Goal: Task Accomplishment & Management: Use online tool/utility

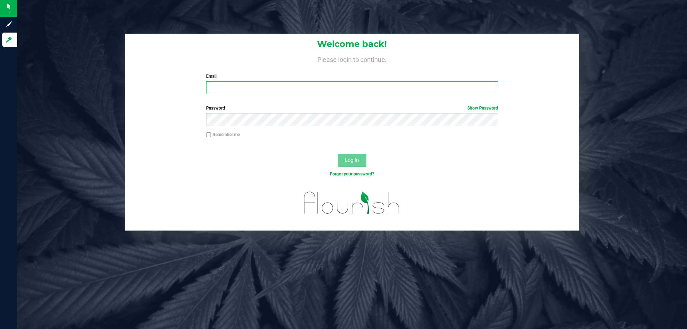
click at [232, 92] on input "Email" at bounding box center [352, 87] width 292 height 13
type input "[EMAIL_ADDRESS][DOMAIN_NAME]"
click at [338, 154] on button "Log In" at bounding box center [352, 160] width 29 height 13
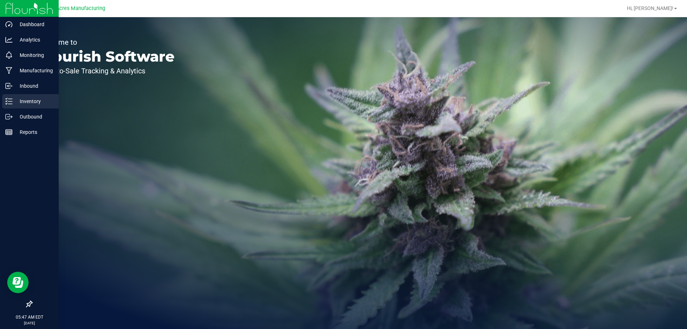
click at [23, 100] on p "Inventory" at bounding box center [34, 101] width 43 height 9
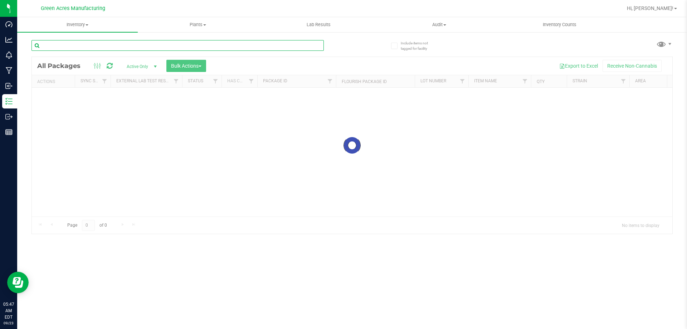
click at [115, 48] on input "text" at bounding box center [178, 45] width 293 height 11
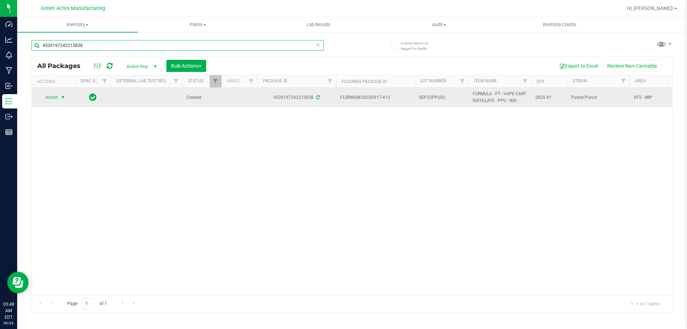
type input "4526197242215838"
click at [59, 97] on span "select" at bounding box center [63, 97] width 9 height 10
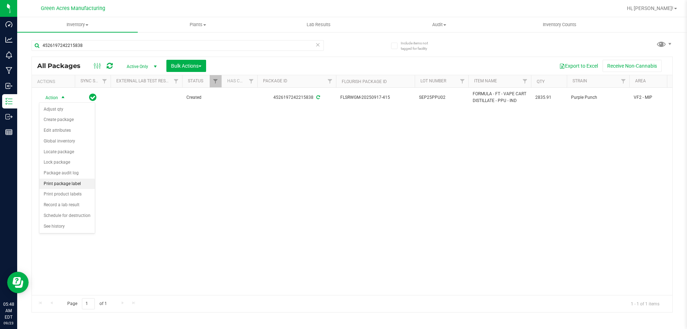
click at [63, 184] on li "Print package label" at bounding box center [66, 184] width 55 height 11
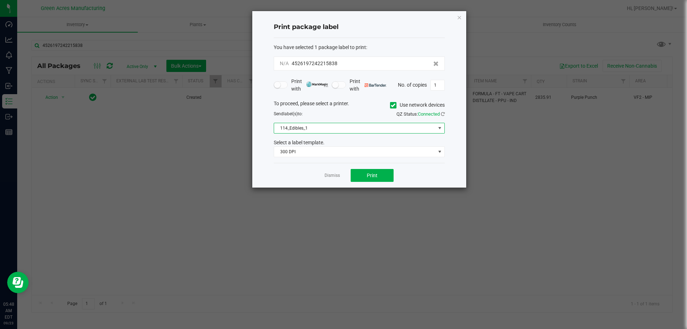
click at [338, 130] on span "114_Edibles_1" at bounding box center [354, 128] width 161 height 10
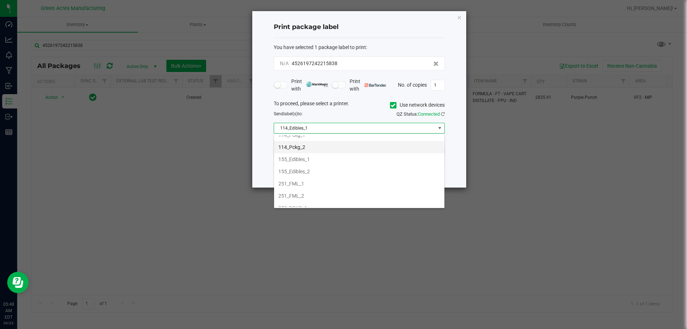
scroll to position [72, 0]
click at [330, 172] on li "252_PCKG_1" at bounding box center [359, 167] width 170 height 12
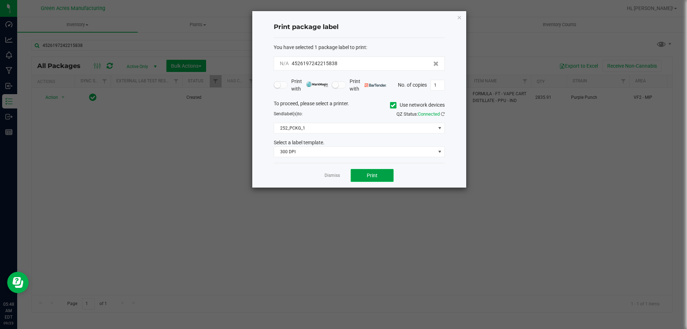
click at [375, 173] on span "Print" at bounding box center [372, 176] width 11 height 6
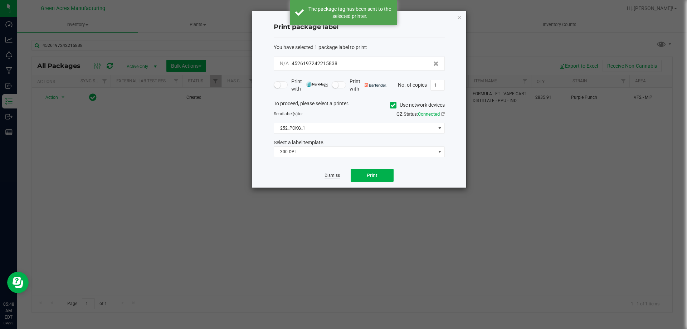
click at [335, 173] on link "Dismiss" at bounding box center [332, 176] width 15 height 6
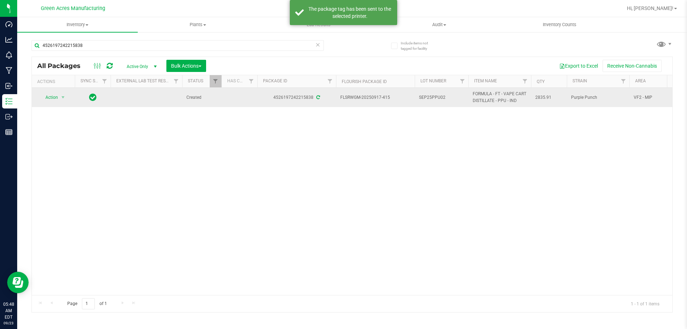
click at [424, 100] on span "SEP25PPU02" at bounding box center [441, 97] width 45 height 7
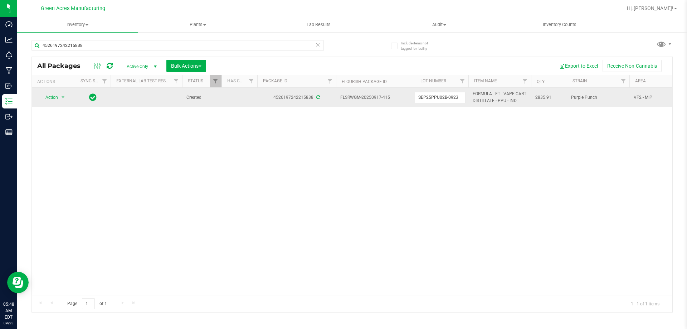
type input "SEP25PPU02B-0923"
click at [424, 100] on span "SEP25PPU02B-0923" at bounding box center [441, 97] width 45 height 7
click at [425, 100] on input "SEP25PPU02B-0923" at bounding box center [440, 97] width 51 height 11
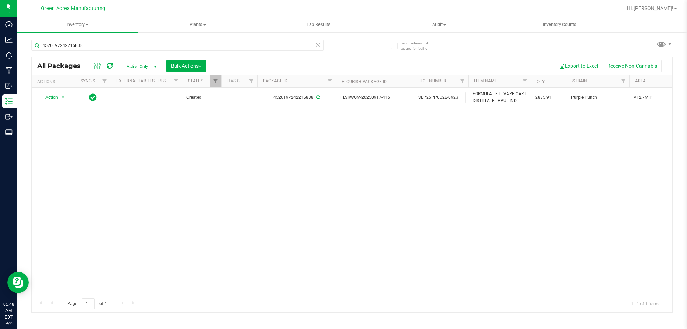
click at [444, 151] on div "Action Action Adjust qty Create package Edit attributes Global inventory Locate…" at bounding box center [352, 191] width 641 height 207
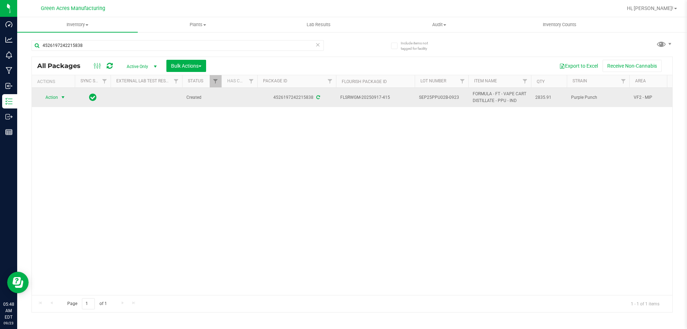
click at [46, 100] on span "Action" at bounding box center [48, 97] width 19 height 10
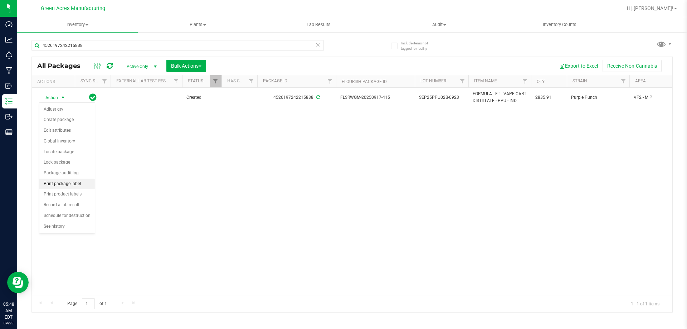
drag, startPoint x: 64, startPoint y: 180, endPoint x: 90, endPoint y: 180, distance: 26.5
click at [64, 180] on li "Print package label" at bounding box center [66, 184] width 55 height 11
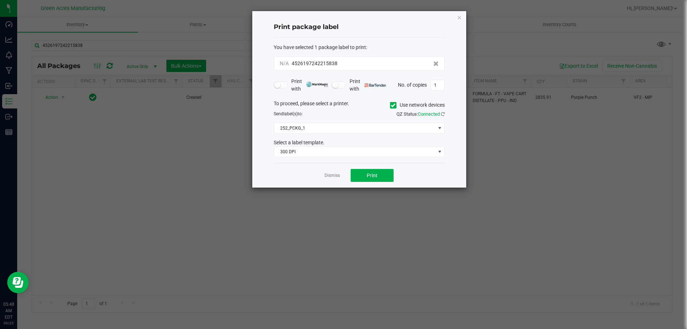
click at [383, 182] on div "Dismiss Print" at bounding box center [359, 175] width 171 height 25
click at [380, 181] on button "Print" at bounding box center [372, 175] width 43 height 13
click at [338, 176] on link "Dismiss" at bounding box center [332, 176] width 15 height 6
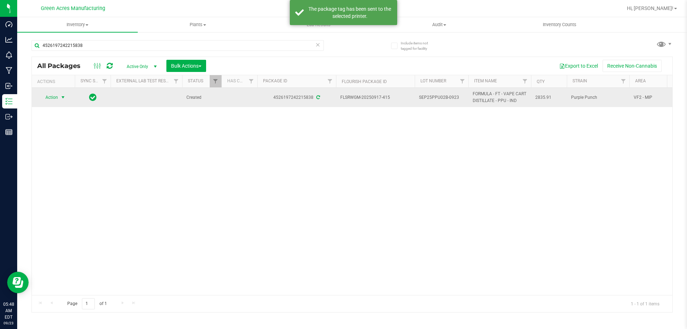
click at [55, 100] on span "Action" at bounding box center [48, 97] width 19 height 10
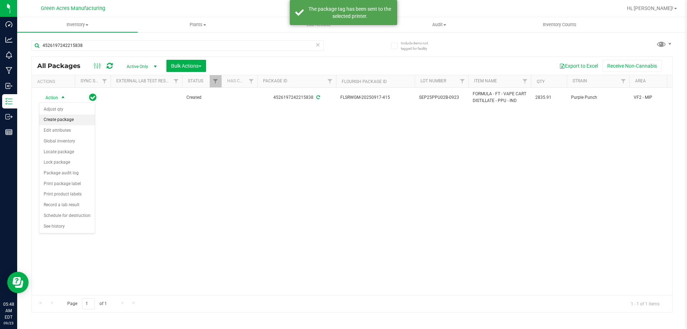
click at [72, 118] on li "Create package" at bounding box center [66, 120] width 55 height 11
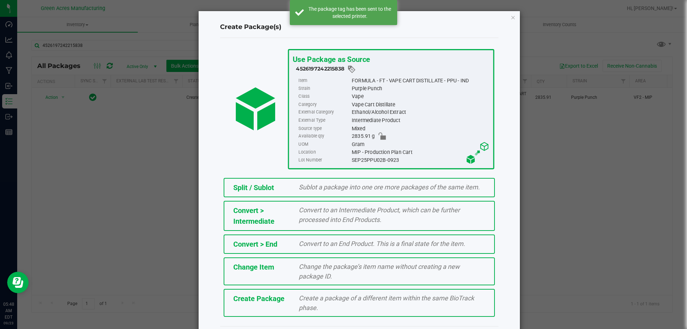
click at [269, 302] on span "Create Package" at bounding box center [258, 298] width 51 height 9
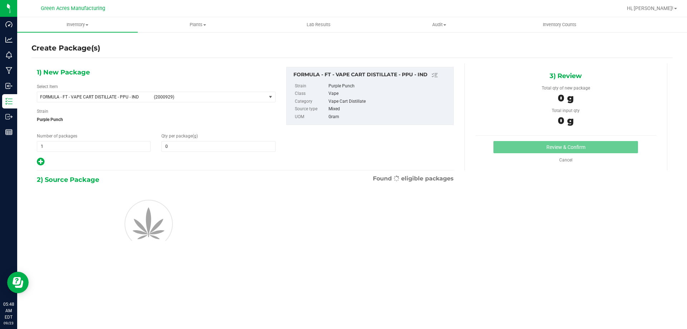
type input "0.0000"
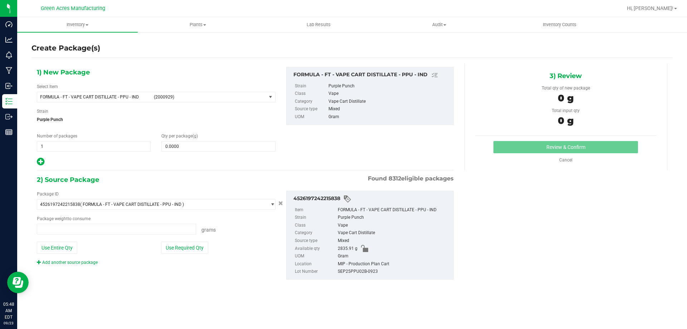
type input "0.0000 g"
click at [172, 93] on span "FORMULA - FT - VAPE CART DISTILLATE - PPU - IND (2000929)" at bounding box center [151, 97] width 229 height 10
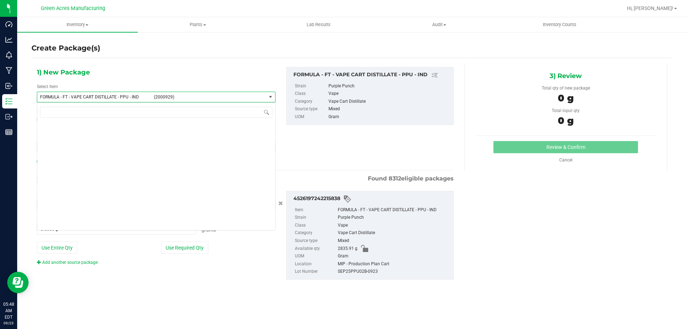
scroll to position [15669, 0]
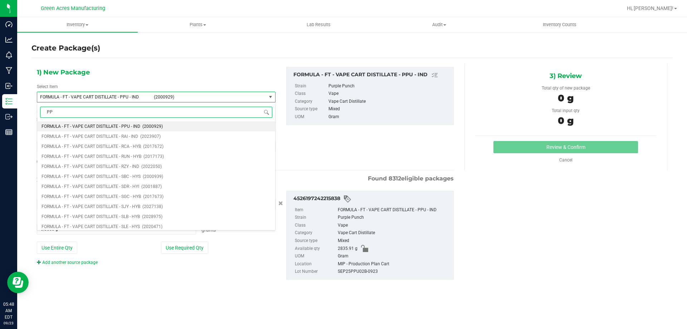
type input "PPU"
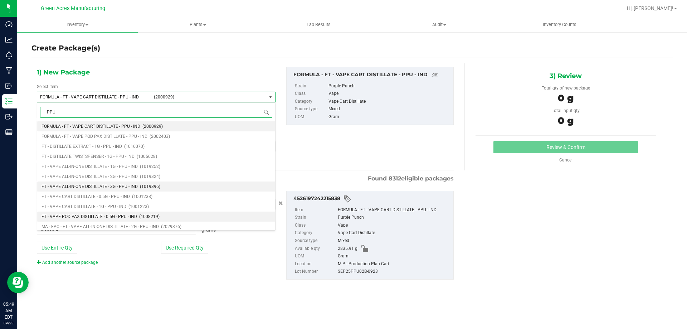
scroll to position [36, 0]
click at [113, 191] on span "FT - VAPE CART DISTILLATE - 0.5G - PPU - IND" at bounding box center [86, 190] width 88 height 5
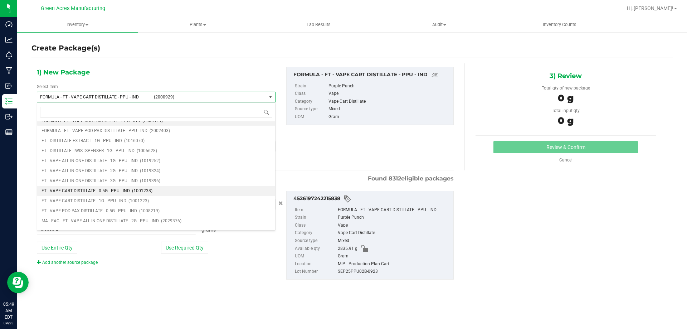
type input "0"
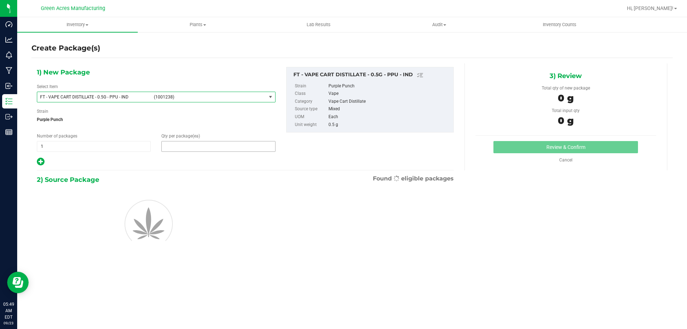
click at [172, 150] on span at bounding box center [218, 146] width 114 height 11
type input "1"
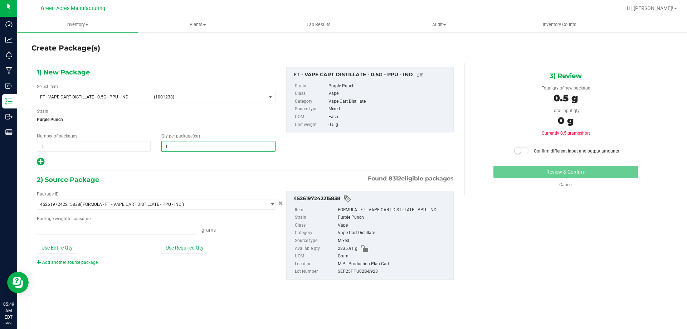
type input "0.0000 g"
type input "1"
click at [241, 273] on div "Package ID 4526197242215838 ( FORMULA - FT - VAPE CART DISTILLATE - PPU - IND )…" at bounding box center [246, 235] width 428 height 100
click at [177, 242] on button "Use Required Qty" at bounding box center [184, 248] width 47 height 12
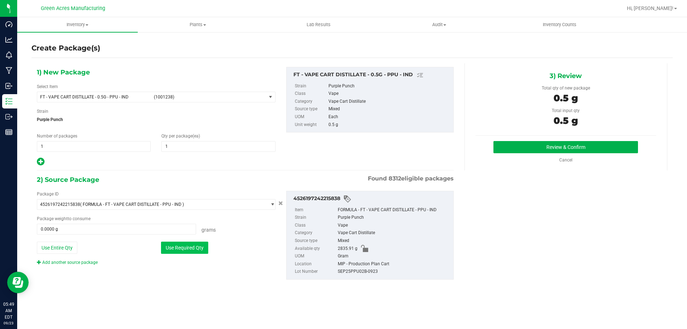
type input "0.5000 g"
click at [512, 149] on button "Review & Confirm" at bounding box center [566, 147] width 145 height 12
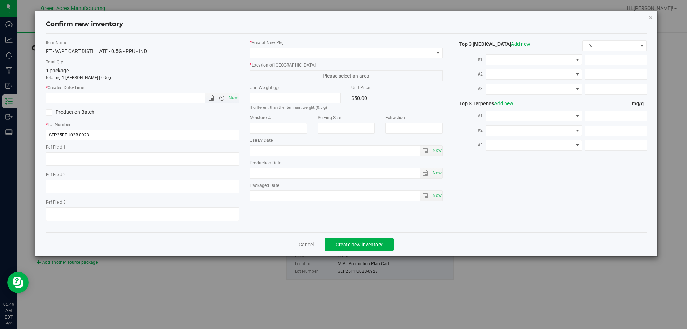
click at [233, 93] on span "Now" at bounding box center [142, 98] width 193 height 11
click at [237, 95] on span "Now" at bounding box center [233, 98] width 12 height 10
type input "[DATE] 5:49 AM"
click at [269, 59] on div "* Area of [GEOGRAPHIC_DATA] * Location of [GEOGRAPHIC_DATA] Please select an ar…" at bounding box center [347, 121] width 204 height 165
click at [271, 59] on div "* Area of [GEOGRAPHIC_DATA] * Location of [GEOGRAPHIC_DATA] Please select an ar…" at bounding box center [347, 121] width 204 height 165
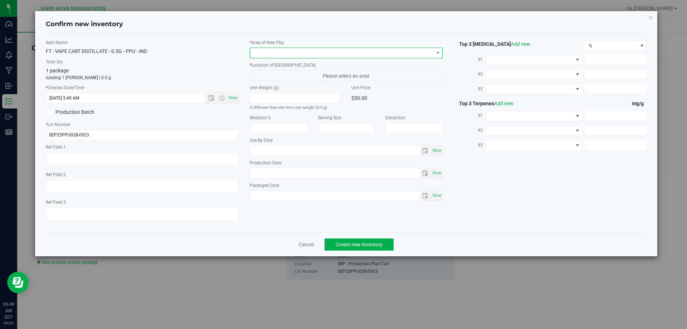
click at [278, 57] on span at bounding box center [342, 53] width 184 height 10
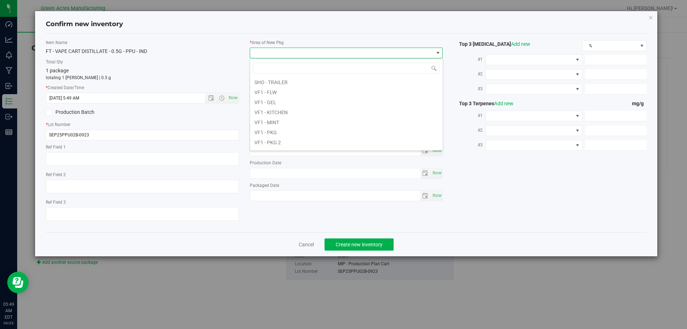
scroll to position [359, 0]
click at [274, 105] on li "VF2 - MIP" at bounding box center [346, 104] width 193 height 10
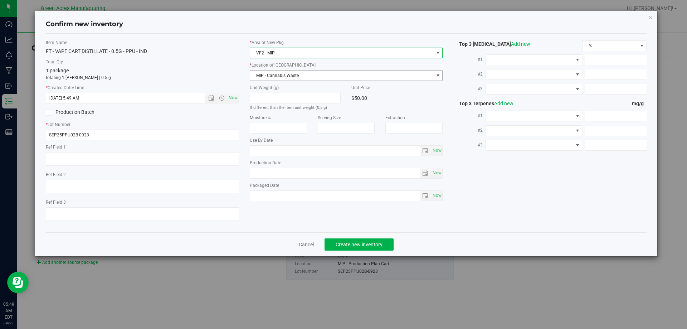
click at [297, 74] on span "MIP - Cannabis Waste" at bounding box center [342, 76] width 184 height 10
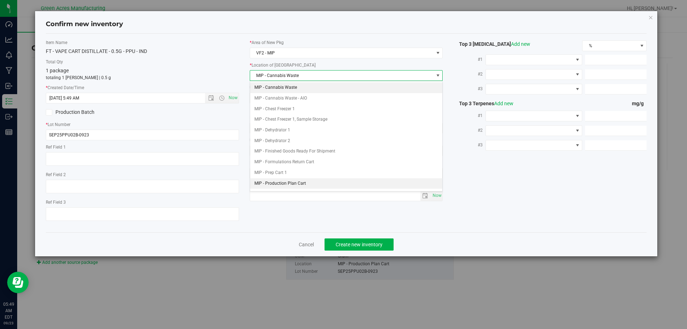
click at [289, 181] on li "MIP - Production Plan Cart" at bounding box center [346, 183] width 193 height 11
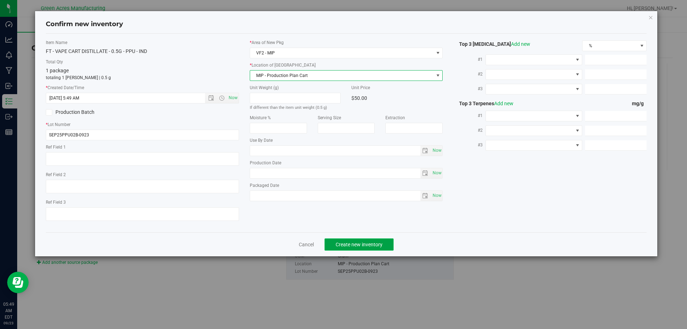
click at [342, 238] on button "Create new inventory" at bounding box center [359, 244] width 69 height 12
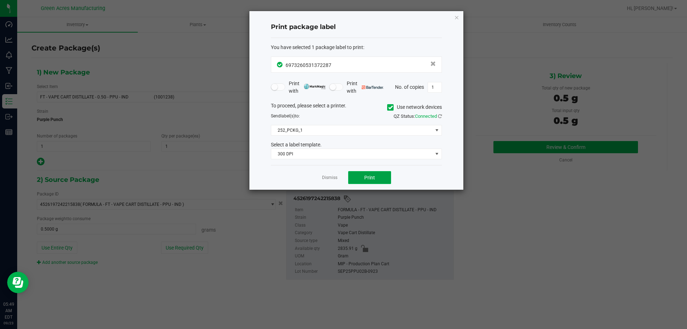
click at [372, 183] on button "Print" at bounding box center [369, 177] width 43 height 13
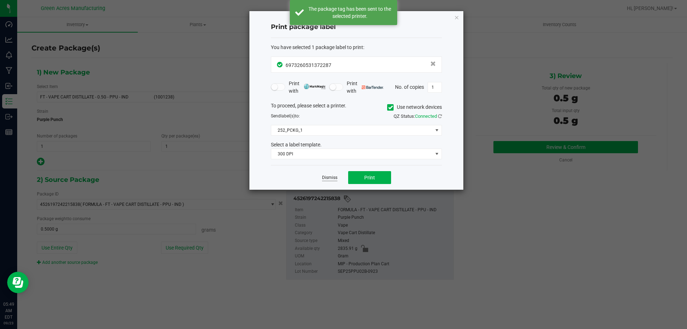
click at [335, 176] on link "Dismiss" at bounding box center [329, 178] width 15 height 6
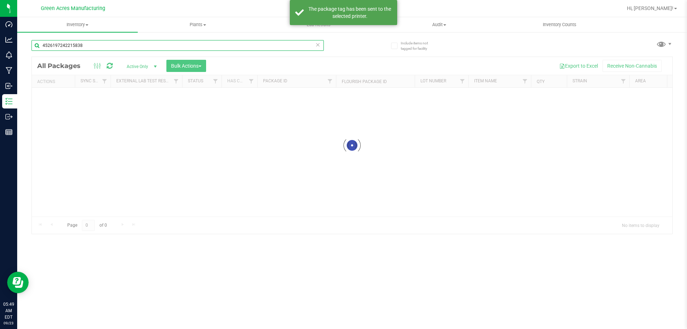
drag, startPoint x: 97, startPoint y: 49, endPoint x: 48, endPoint y: 73, distance: 53.8
click at [32, 72] on div "4526197242215838 Loading... All Packages Active Only Active Only Lab Samples Lo…" at bounding box center [353, 133] width 642 height 201
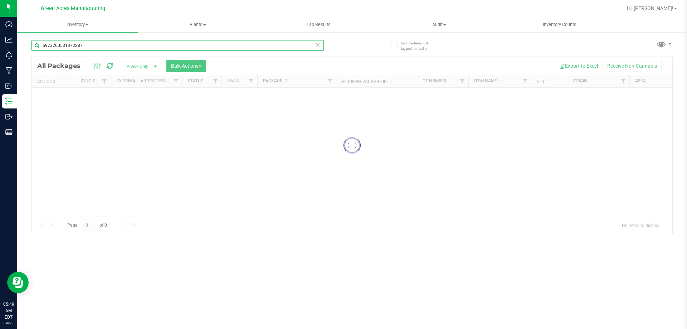
type input "6973260531372287"
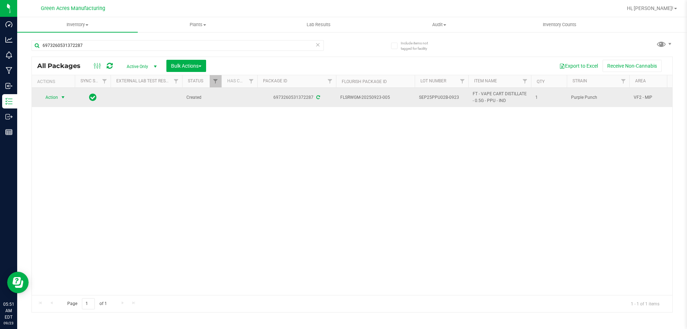
click at [60, 93] on span "select" at bounding box center [63, 97] width 9 height 10
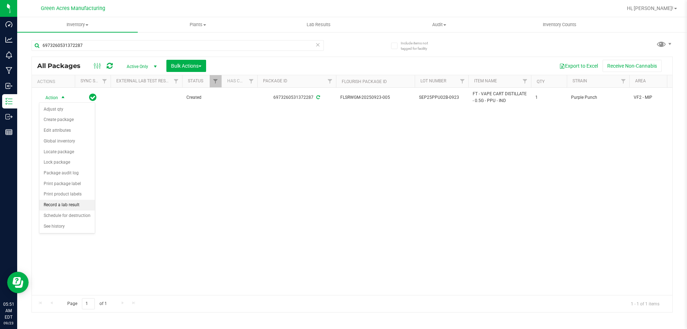
click at [64, 200] on li "Record a lab result" at bounding box center [66, 205] width 55 height 11
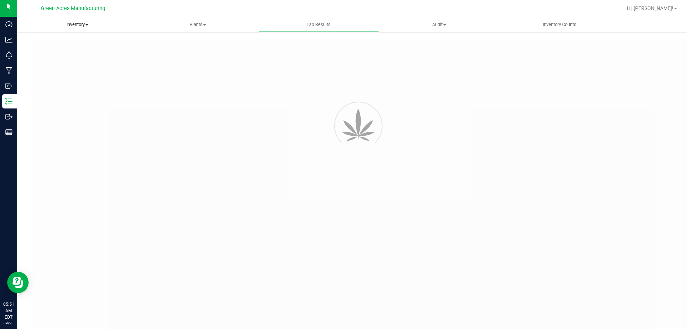
drag, startPoint x: 90, startPoint y: 29, endPoint x: 71, endPoint y: 26, distance: 19.1
click at [90, 29] on uib-tab-heading "Inventory All packages All inventory Waste log Create inventory" at bounding box center [77, 24] width 121 height 15
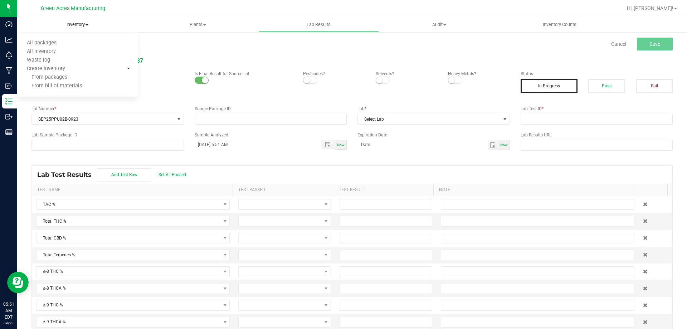
type input "6973260531372287"
click at [71, 26] on span "Inventory" at bounding box center [77, 24] width 121 height 6
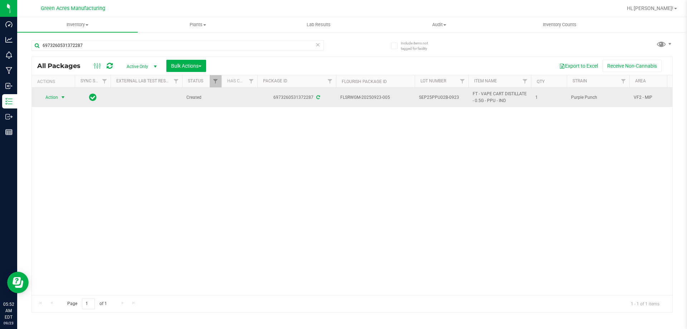
click at [62, 97] on span "select" at bounding box center [63, 98] width 6 height 6
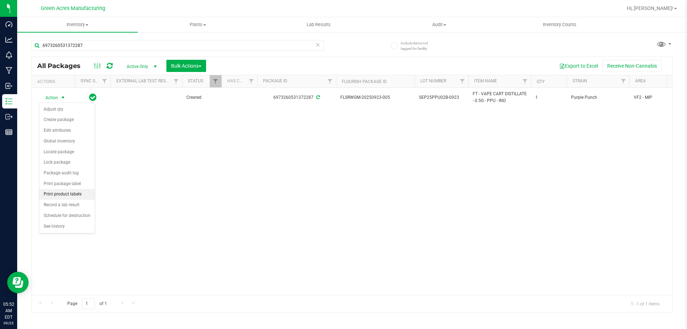
click at [73, 191] on li "Print product labels" at bounding box center [66, 194] width 55 height 11
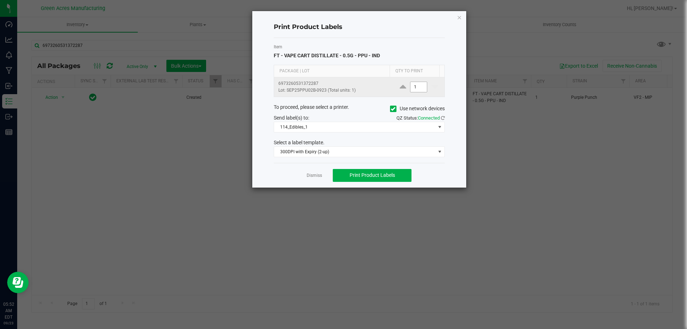
click at [416, 85] on input "1" at bounding box center [419, 87] width 16 height 10
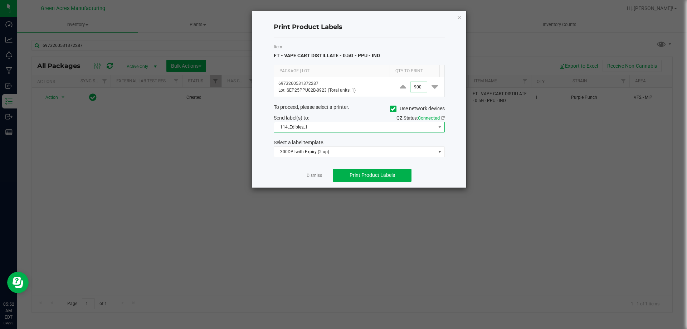
click at [328, 129] on span "114_Edibles_1" at bounding box center [354, 127] width 161 height 10
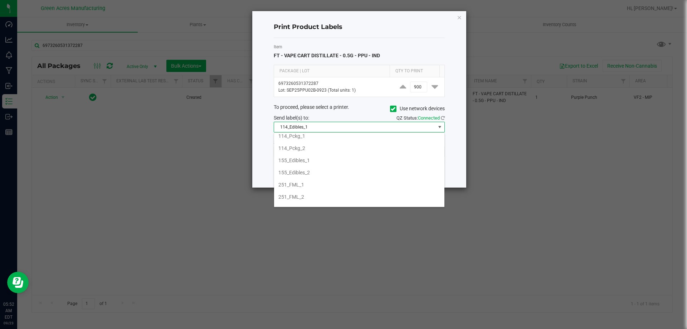
scroll to position [72, 0]
click at [308, 174] on li "252_PCKG_2" at bounding box center [359, 178] width 170 height 12
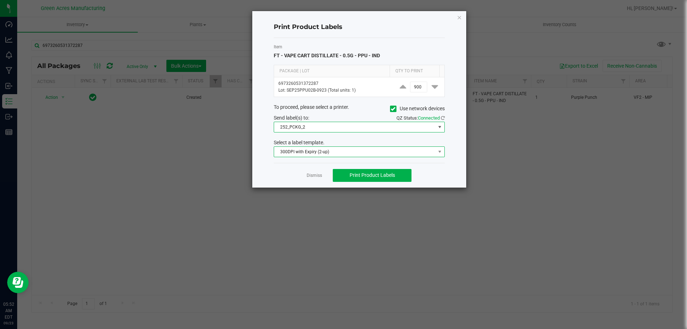
click at [317, 147] on span "300DPI with Expiry (2-up)" at bounding box center [354, 152] width 161 height 10
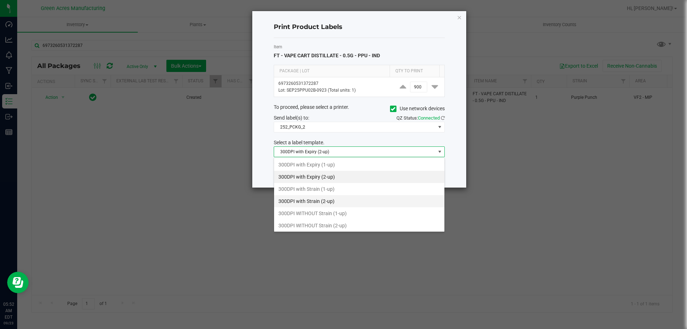
scroll to position [11, 171]
click at [328, 200] on li "300DPI with Strain (2-up)" at bounding box center [359, 201] width 170 height 12
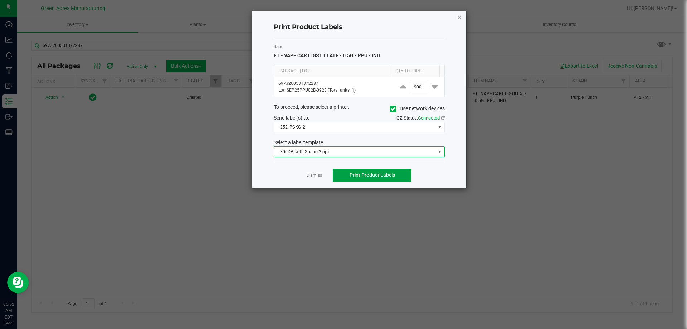
click at [344, 177] on button "Print Product Labels" at bounding box center [372, 175] width 79 height 13
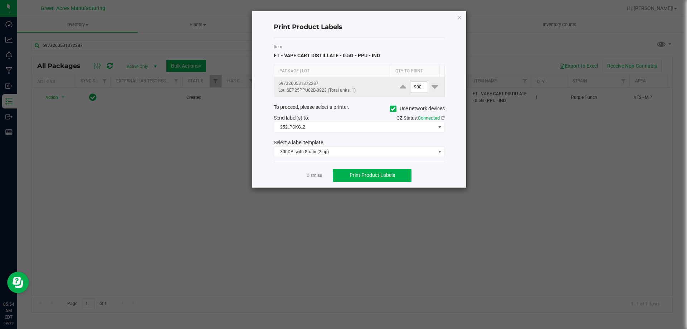
click at [411, 85] on input "900" at bounding box center [419, 87] width 16 height 10
type input "2"
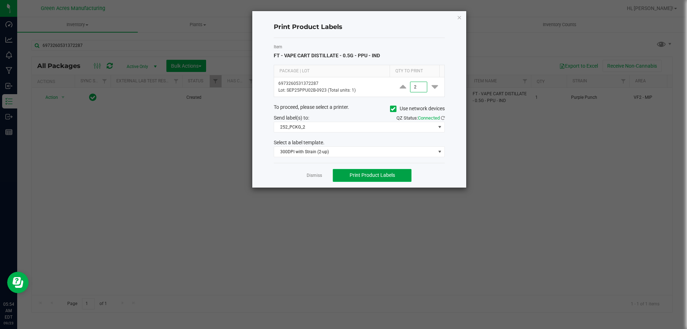
click at [400, 169] on button "Print Product Labels" at bounding box center [372, 175] width 79 height 13
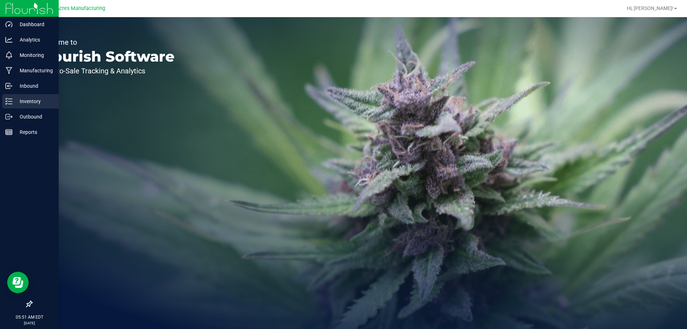
click at [16, 107] on div "Inventory" at bounding box center [30, 101] width 57 height 14
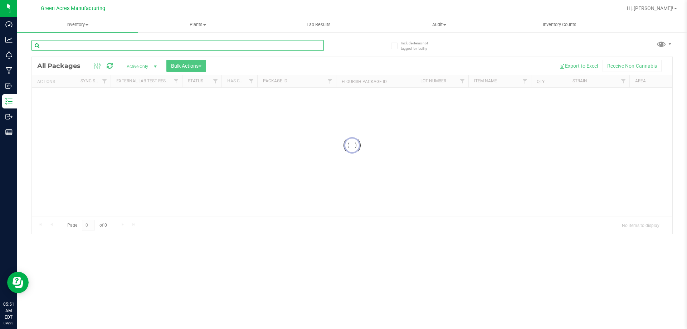
click at [107, 47] on input "text" at bounding box center [178, 45] width 293 height 11
type input "2280169283295325"
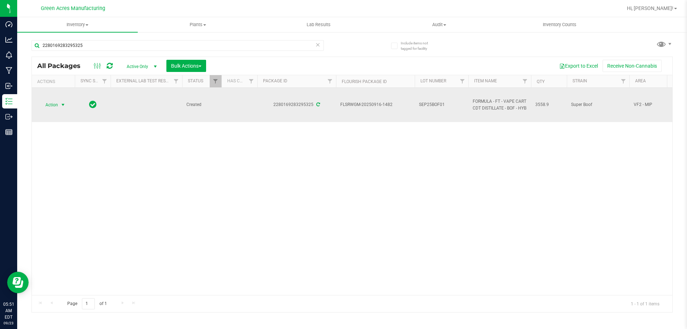
click at [48, 102] on span "Action" at bounding box center [48, 105] width 19 height 10
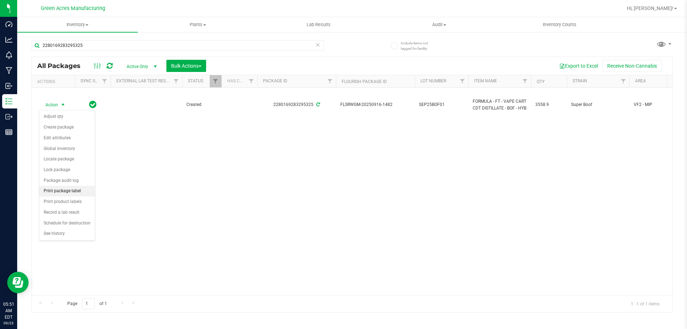
click at [80, 190] on li "Print package label" at bounding box center [66, 191] width 55 height 11
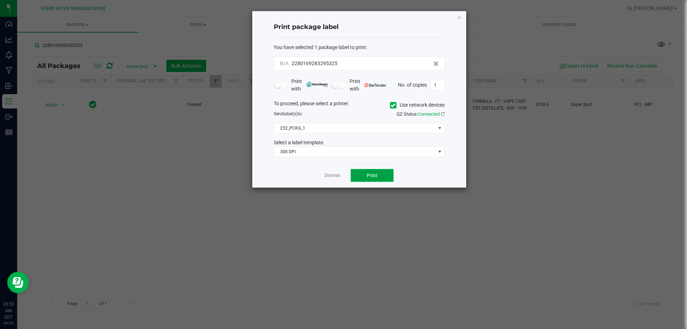
click at [371, 179] on button "Print" at bounding box center [372, 175] width 43 height 13
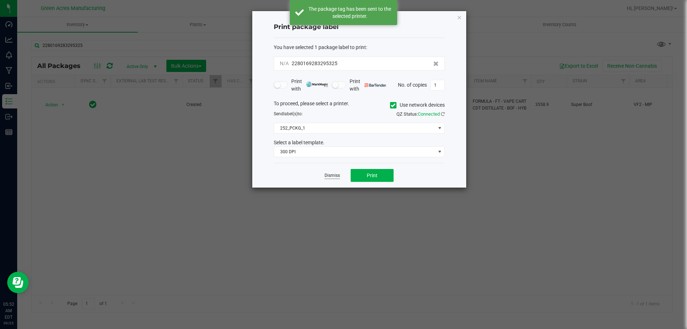
click at [328, 174] on link "Dismiss" at bounding box center [332, 176] width 15 height 6
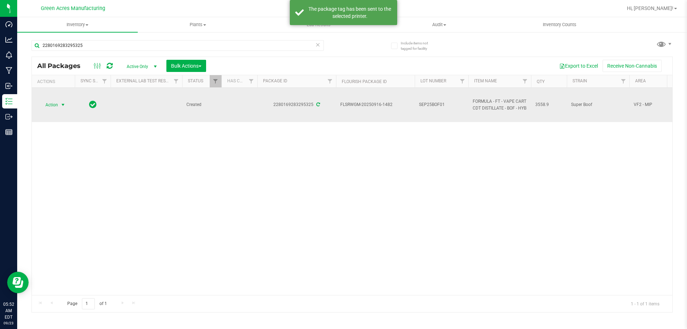
click at [443, 102] on span "SEP25BOF01" at bounding box center [441, 104] width 45 height 7
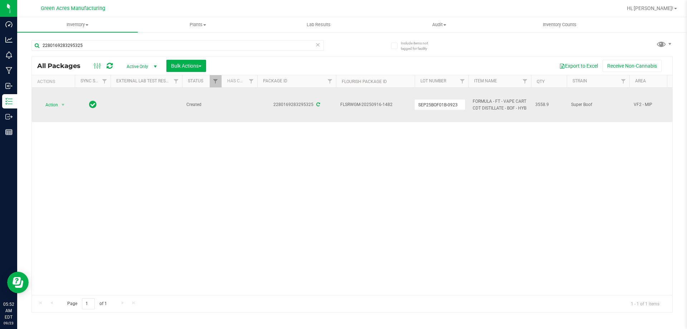
type input "SEP25BOF01B-0923"
click at [440, 105] on span "SEP25BOF01B-0923" at bounding box center [441, 104] width 45 height 7
click at [440, 105] on input "SEP25BOF01B-0923" at bounding box center [440, 104] width 51 height 11
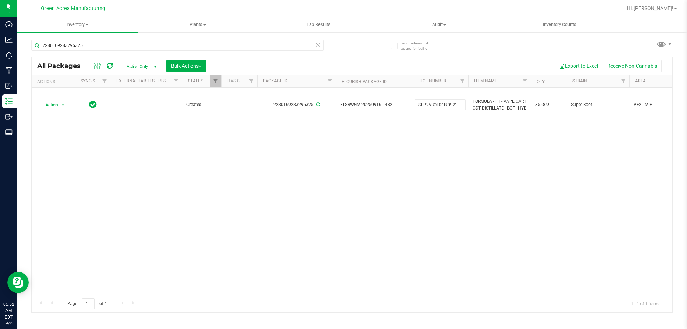
click at [459, 156] on div "Action Action Adjust qty Create package Edit attributes Global inventory Locate…" at bounding box center [352, 191] width 641 height 207
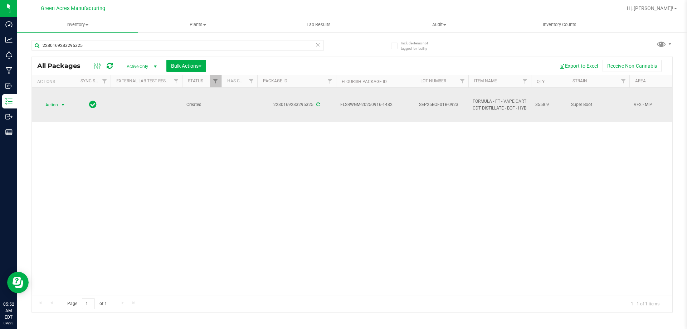
click at [65, 104] on span "select" at bounding box center [63, 105] width 6 height 6
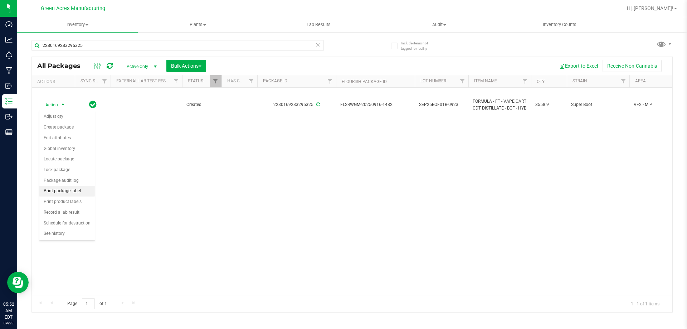
click at [70, 187] on li "Print package label" at bounding box center [66, 191] width 55 height 11
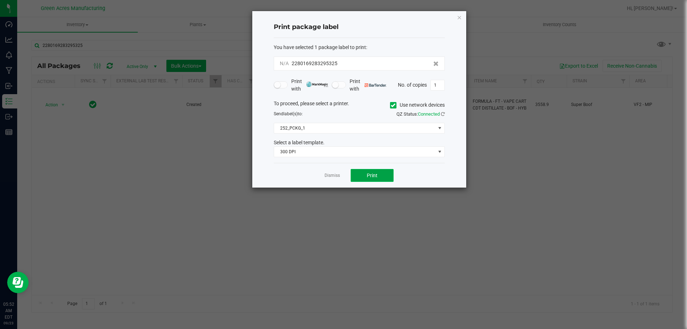
click at [359, 178] on button "Print" at bounding box center [372, 175] width 43 height 13
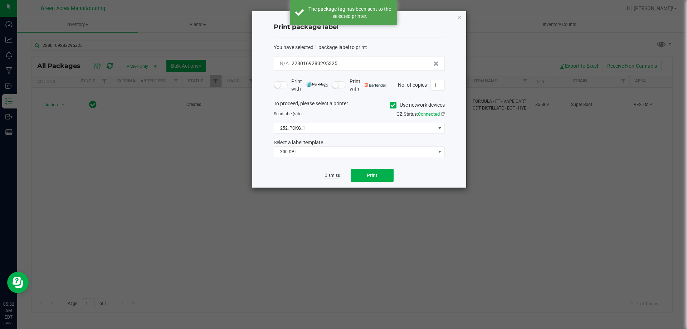
click at [333, 174] on link "Dismiss" at bounding box center [332, 176] width 15 height 6
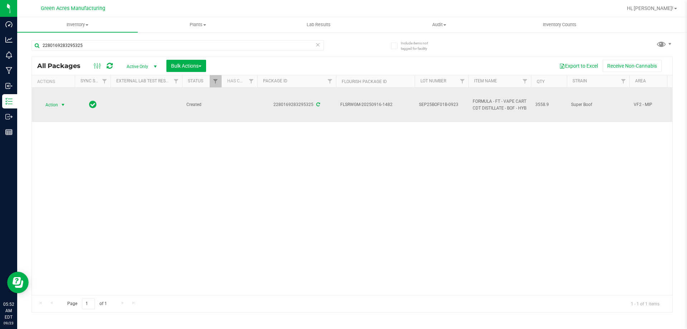
click at [57, 101] on span "Action" at bounding box center [48, 105] width 19 height 10
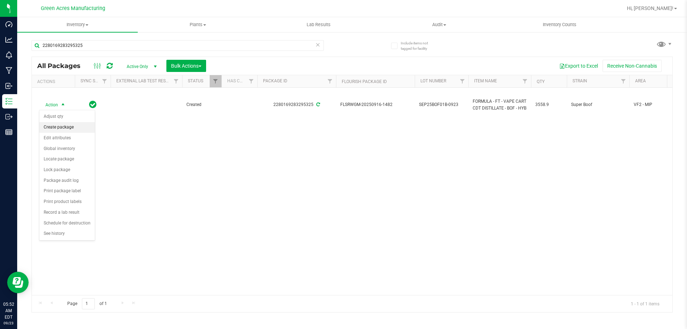
click at [64, 128] on li "Create package" at bounding box center [66, 127] width 55 height 11
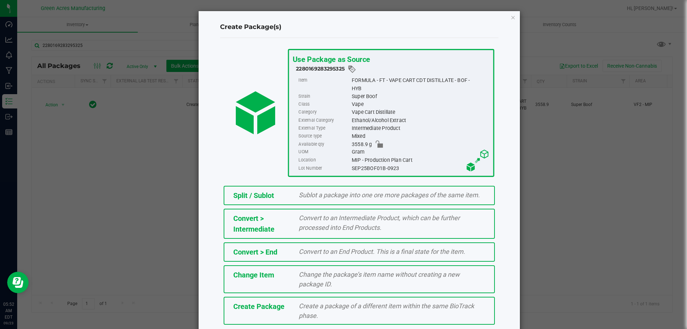
click at [322, 312] on div "Create a package of a different item within the same BioTrack phase." at bounding box center [392, 310] width 197 height 19
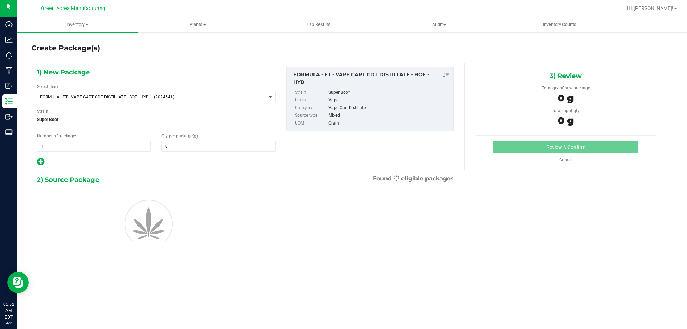
type input "0.0000"
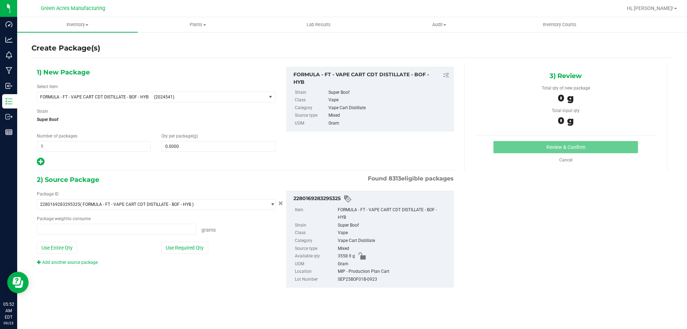
type input "0.0000 g"
click at [178, 98] on span "(2024541)" at bounding box center [209, 97] width 110 height 5
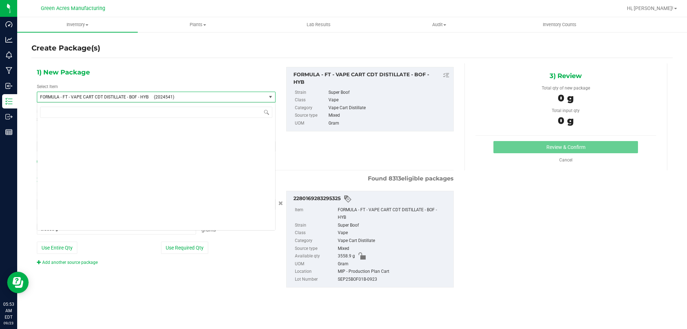
scroll to position [13173, 0]
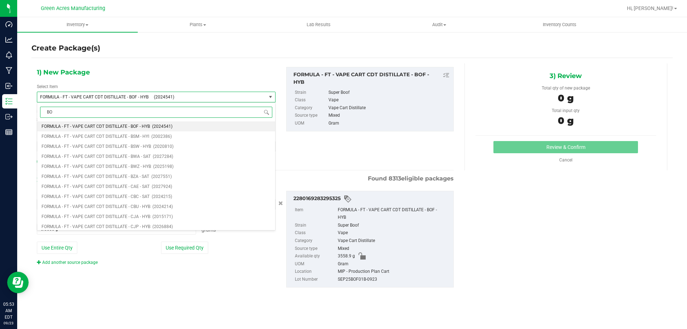
type input "BOF"
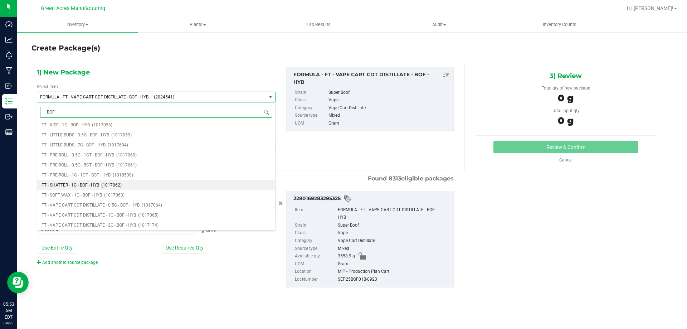
scroll to position [107, 0]
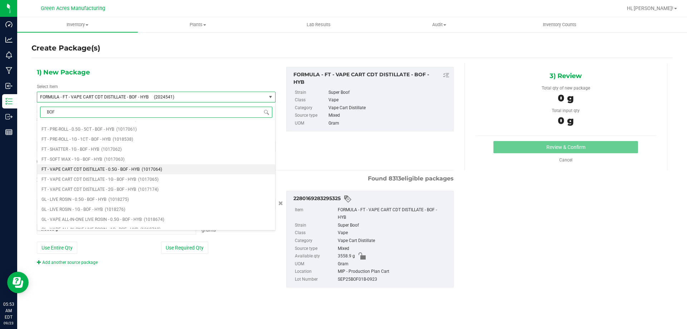
click at [116, 169] on span "FT - VAPE CART CDT DISTILLATE - 0.5G - BOF - HYB" at bounding box center [91, 169] width 98 height 5
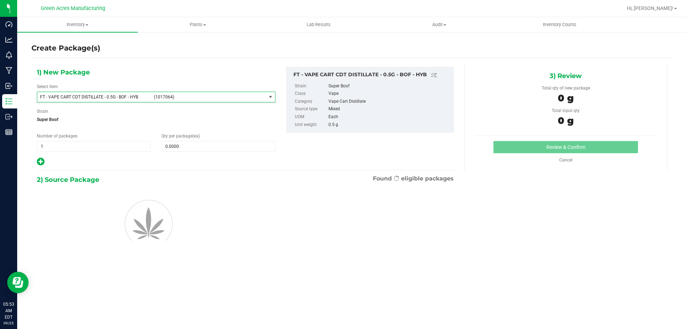
type input "0"
click at [180, 143] on span at bounding box center [218, 146] width 114 height 11
type input "1"
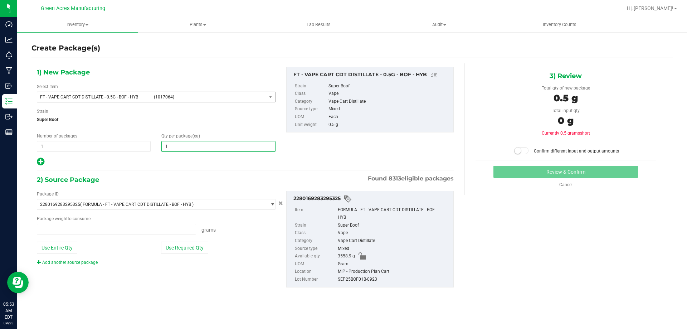
type input "0.0000 g"
type input "1"
click at [209, 250] on div "Use Required Qty" at bounding box center [218, 248] width 115 height 12
click at [185, 250] on button "Use Required Qty" at bounding box center [184, 248] width 47 height 12
type input "0.5000 g"
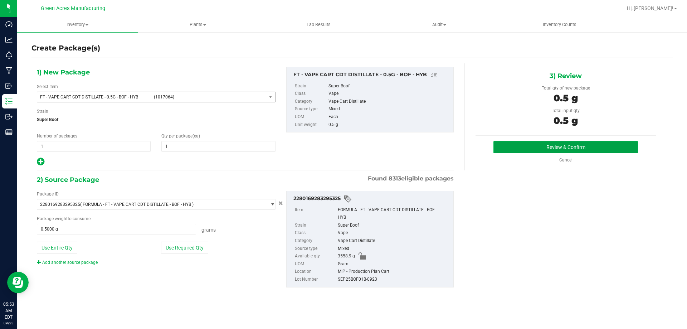
click at [556, 145] on button "Review & Confirm" at bounding box center [566, 147] width 145 height 12
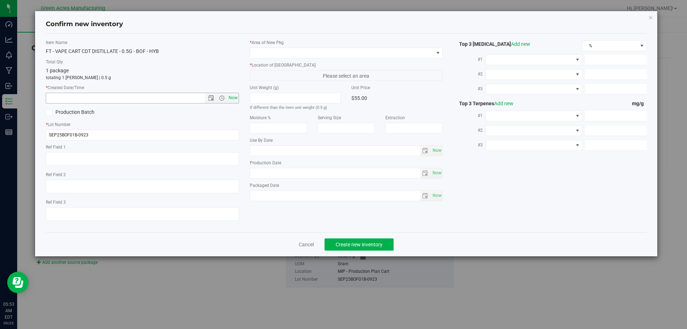
click at [236, 93] on span "Now" at bounding box center [233, 98] width 12 height 10
type input "9/23/2025 5:53 AM"
click at [270, 52] on span at bounding box center [342, 53] width 184 height 10
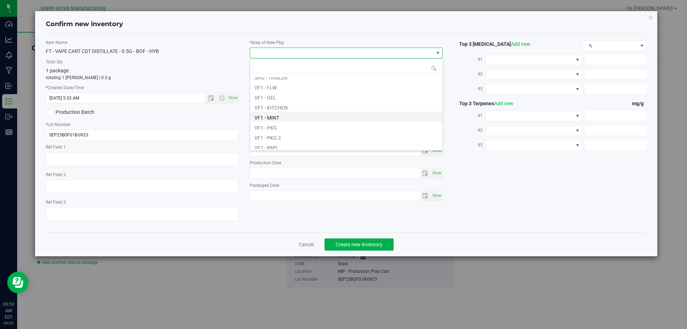
scroll to position [359, 0]
click at [291, 104] on li "VF2 - MIP" at bounding box center [346, 104] width 193 height 10
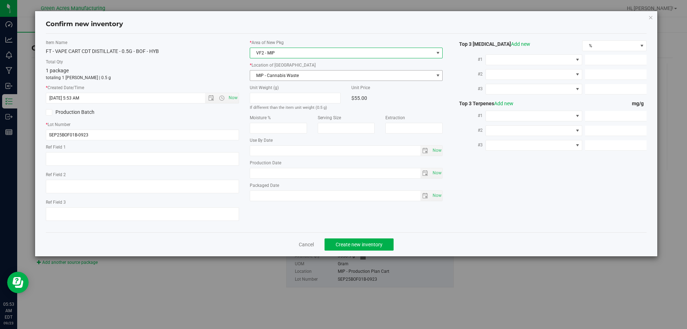
click at [300, 72] on span "MIP - Cannabis Waste" at bounding box center [342, 76] width 184 height 10
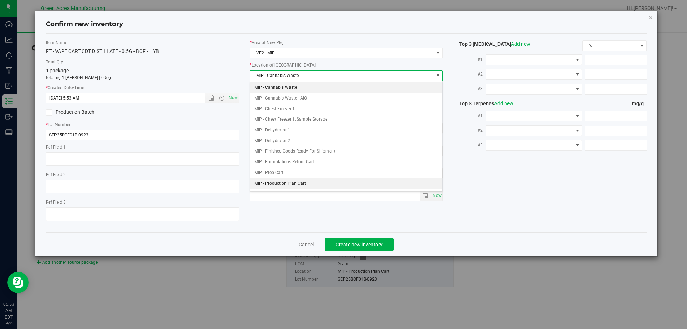
click at [311, 180] on li "MIP - Production Plan Cart" at bounding box center [346, 183] width 193 height 11
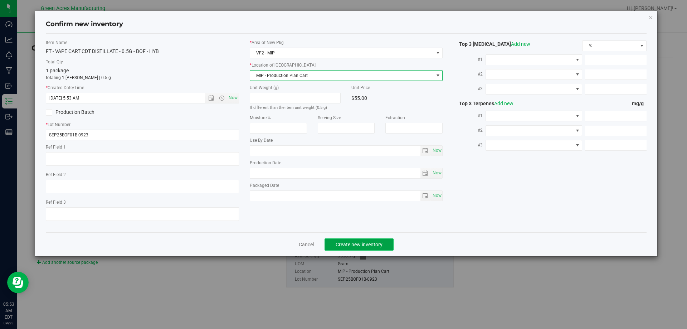
click at [364, 246] on span "Create new inventory" at bounding box center [359, 245] width 47 height 6
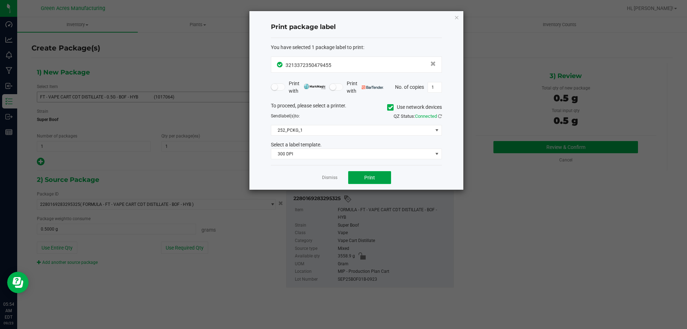
click at [387, 178] on button "Print" at bounding box center [369, 177] width 43 height 13
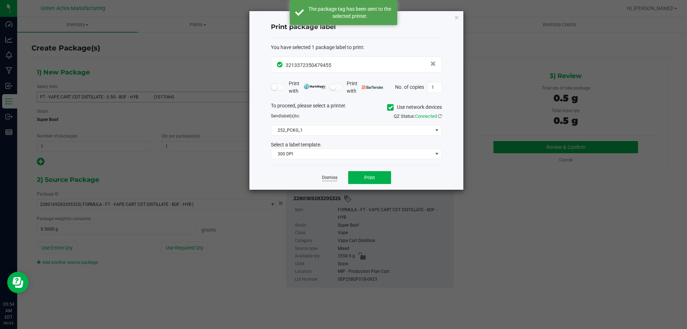
click at [334, 180] on link "Dismiss" at bounding box center [329, 178] width 15 height 6
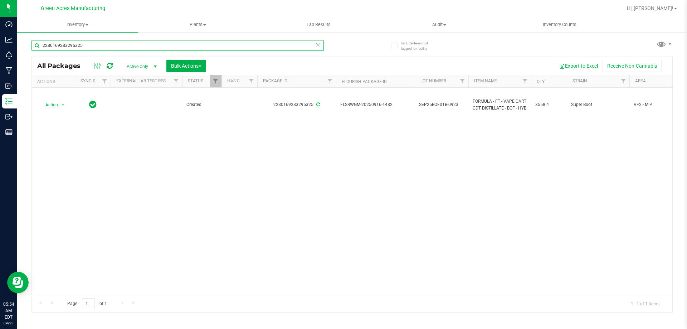
drag, startPoint x: 79, startPoint y: 46, endPoint x: 40, endPoint y: 52, distance: 39.6
click at [40, 52] on div "2280169283295325" at bounding box center [178, 48] width 293 height 16
type input "3213372350479455"
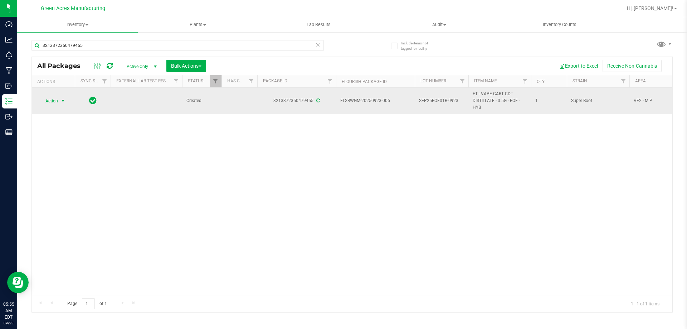
click at [47, 103] on span "Action" at bounding box center [48, 101] width 19 height 10
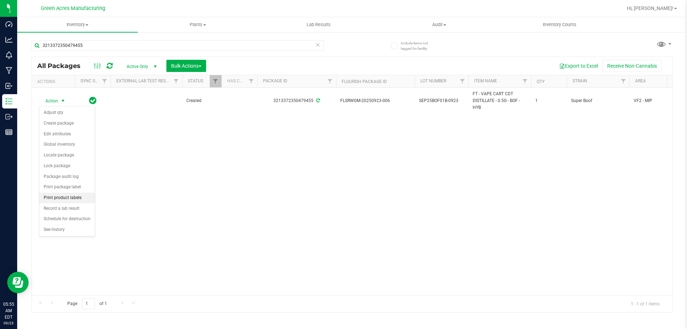
click at [69, 198] on li "Print product labels" at bounding box center [66, 198] width 55 height 11
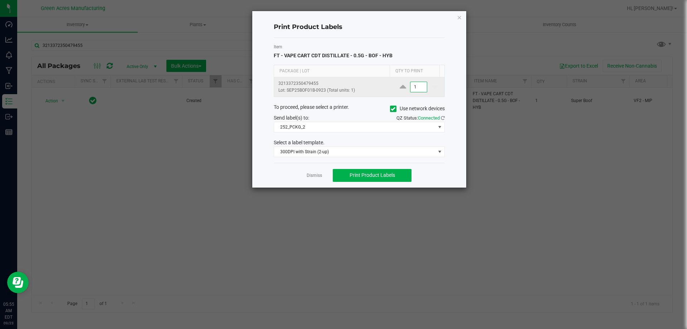
click at [416, 85] on input "1" at bounding box center [419, 87] width 16 height 10
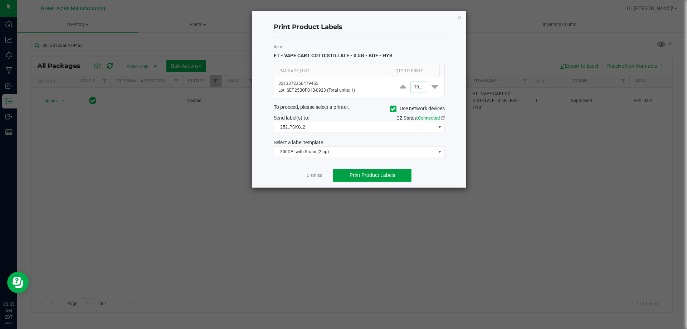
type input "1,900"
click at [353, 175] on span "Print Product Labels" at bounding box center [372, 175] width 45 height 6
